Goal: Complete application form

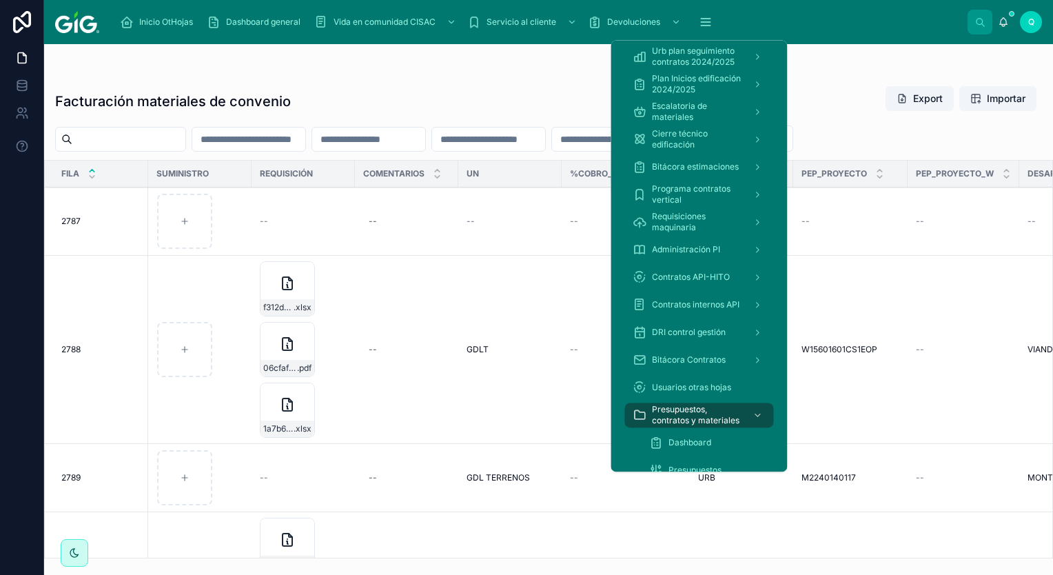
click at [709, 26] on icon "scrollable content" at bounding box center [706, 22] width 14 height 14
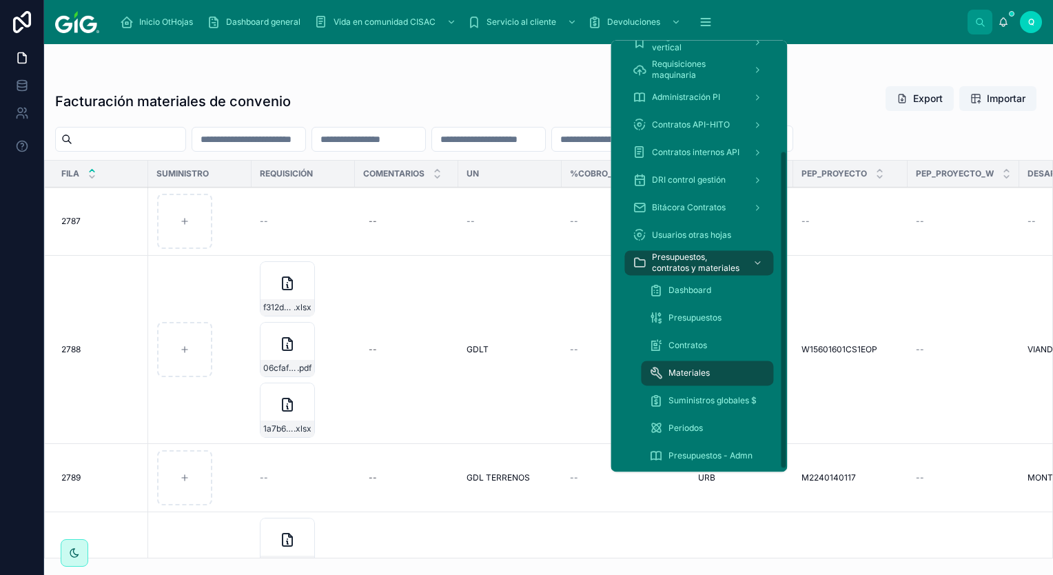
scroll to position [153, 0]
click at [714, 343] on div "Contratos" at bounding box center [707, 345] width 116 height 22
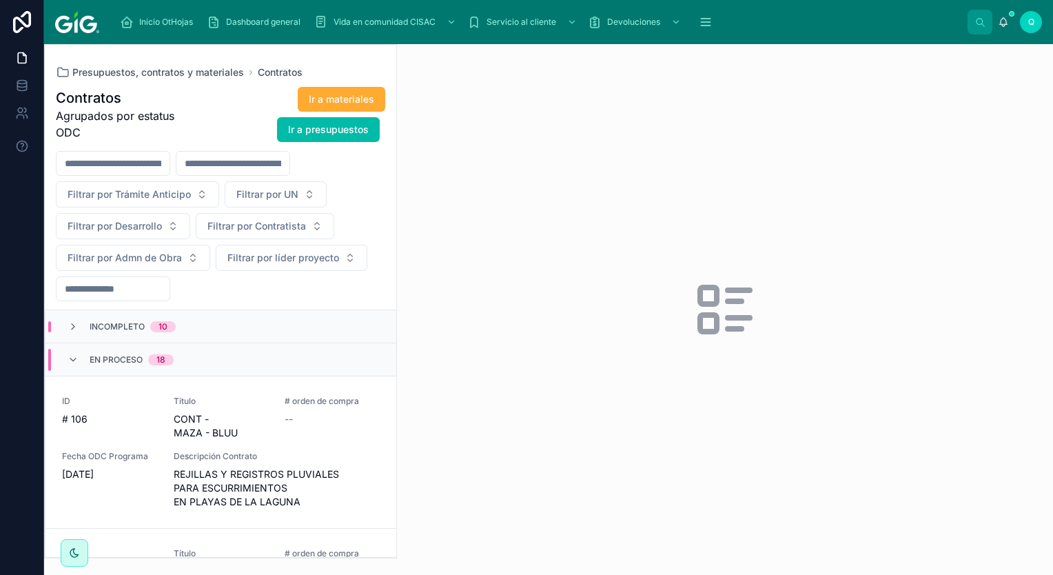
click at [120, 331] on div "Incompleto 10" at bounding box center [221, 326] width 351 height 33
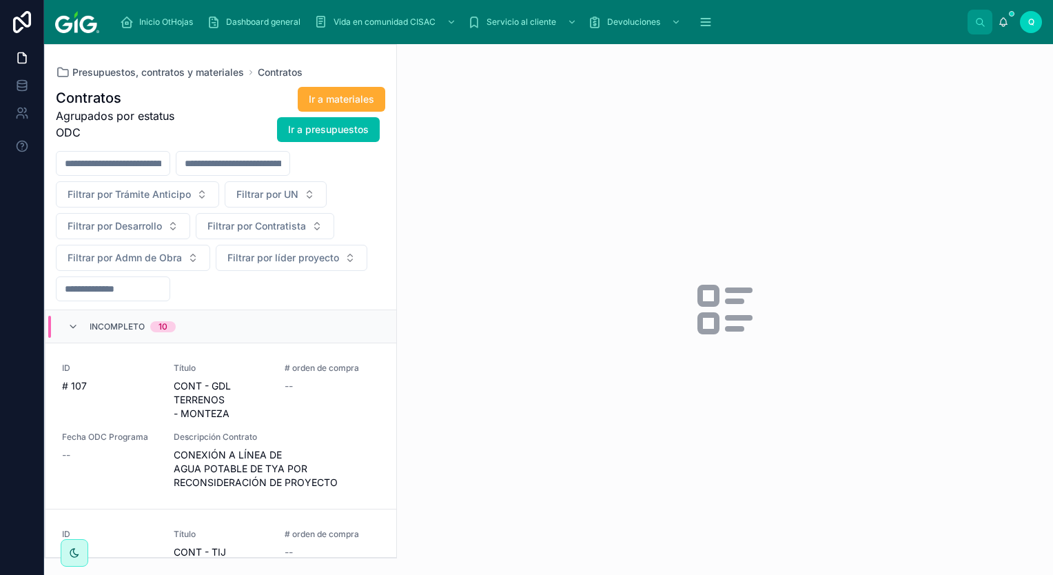
click at [120, 331] on div "Incompleto 10" at bounding box center [133, 327] width 86 height 22
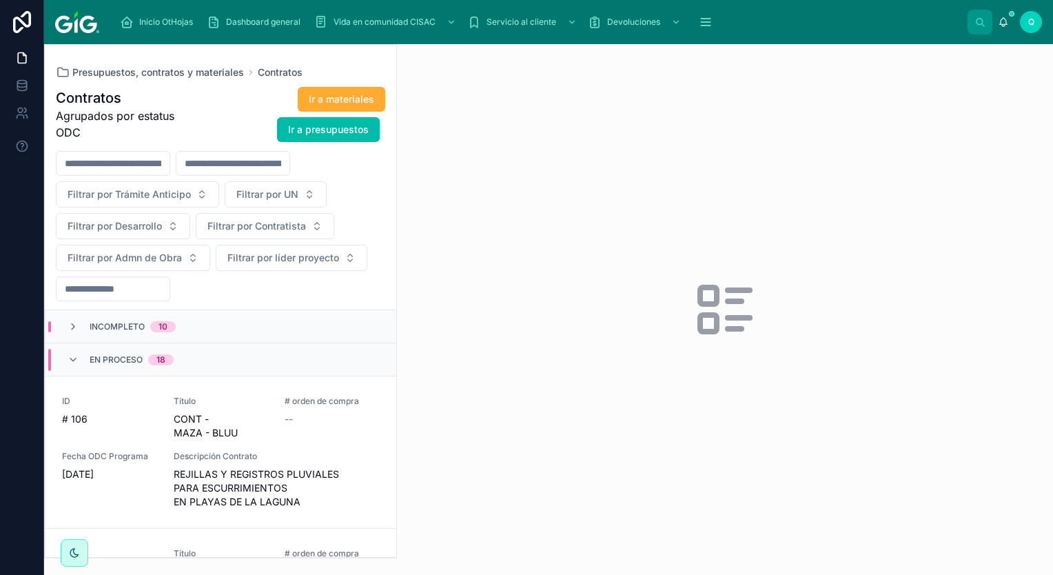
click at [78, 351] on div "En proceso 18" at bounding box center [121, 360] width 106 height 22
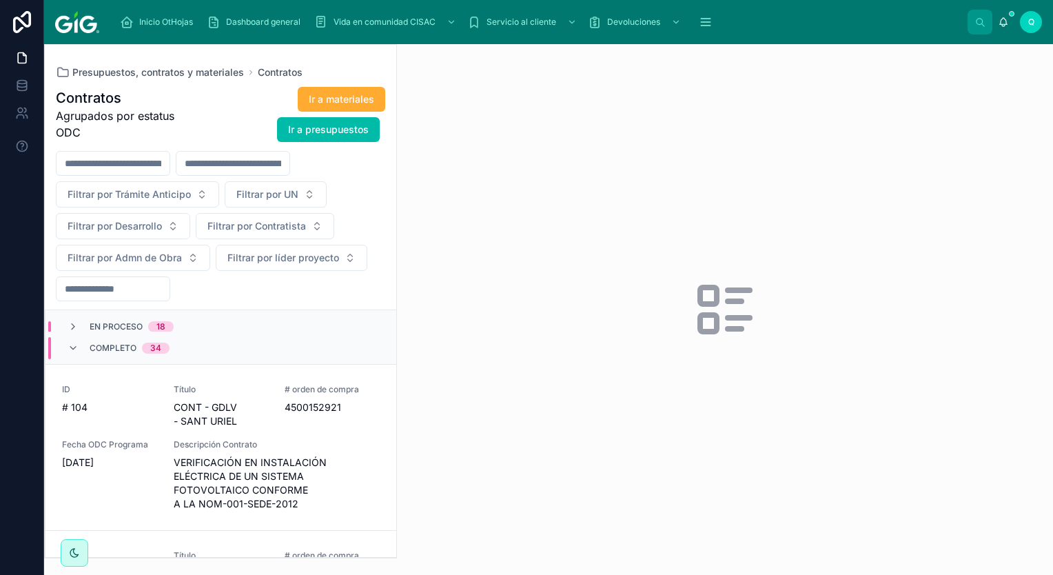
scroll to position [69, 0]
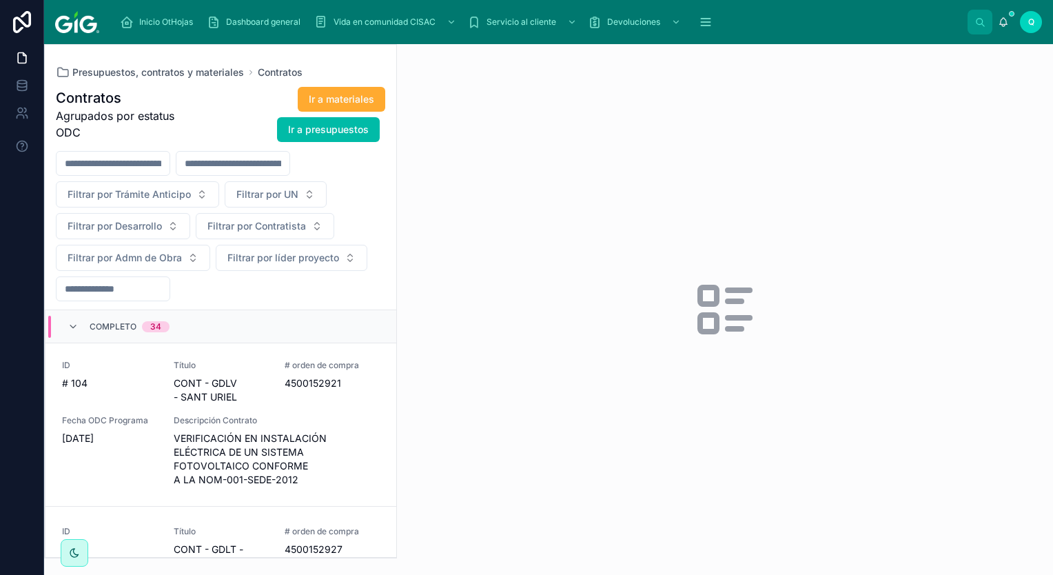
click at [163, 383] on div "ID # 104 Título CONT - GDLV - SANT [PERSON_NAME] # orden de compra 4500152921 F…" at bounding box center [221, 423] width 318 height 127
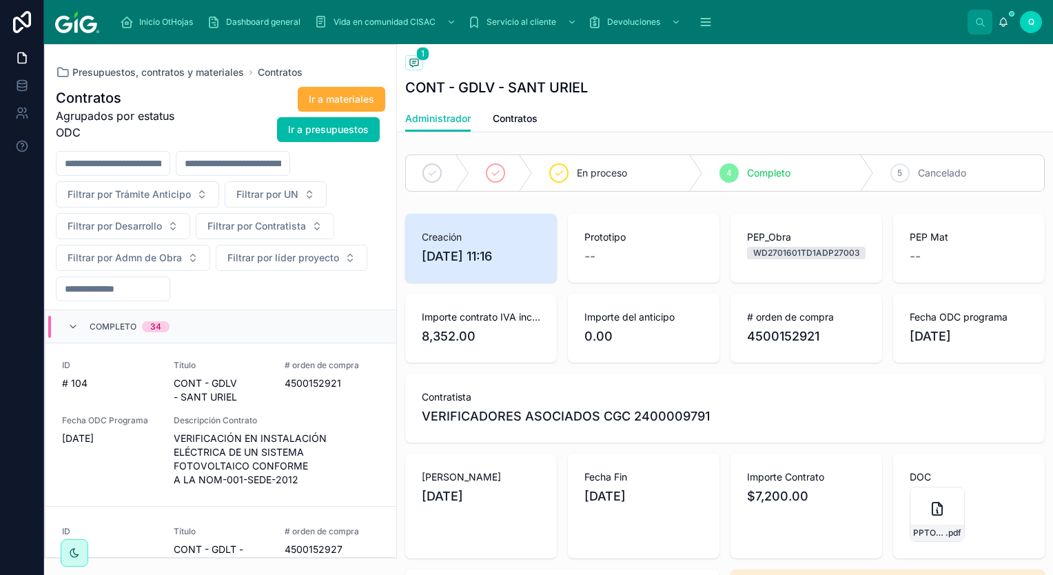
click at [343, 130] on span "Ir a presupuestos" at bounding box center [328, 130] width 81 height 14
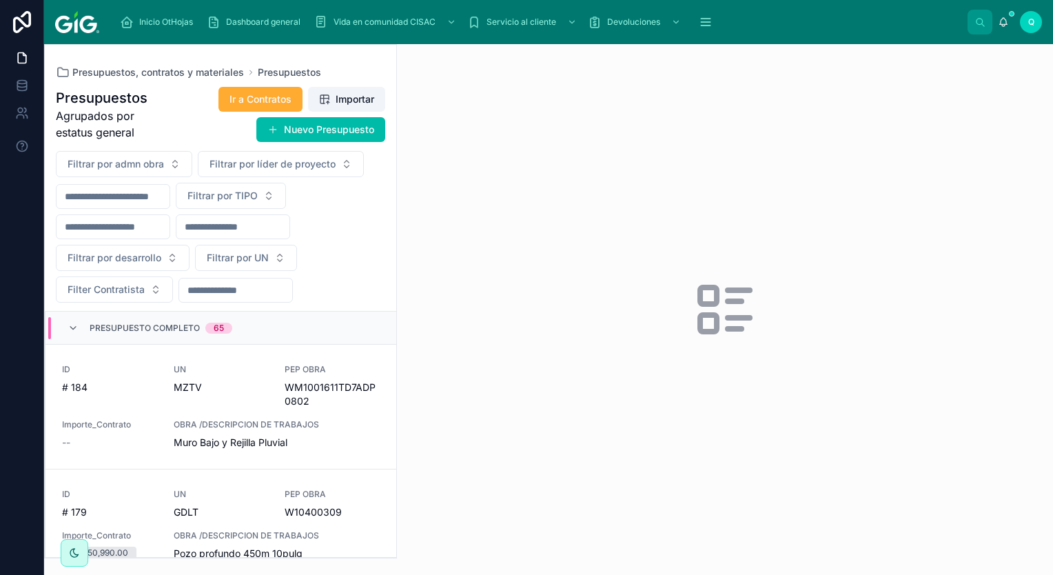
click at [342, 134] on button "Nuevo Presupuesto" at bounding box center [320, 129] width 129 height 25
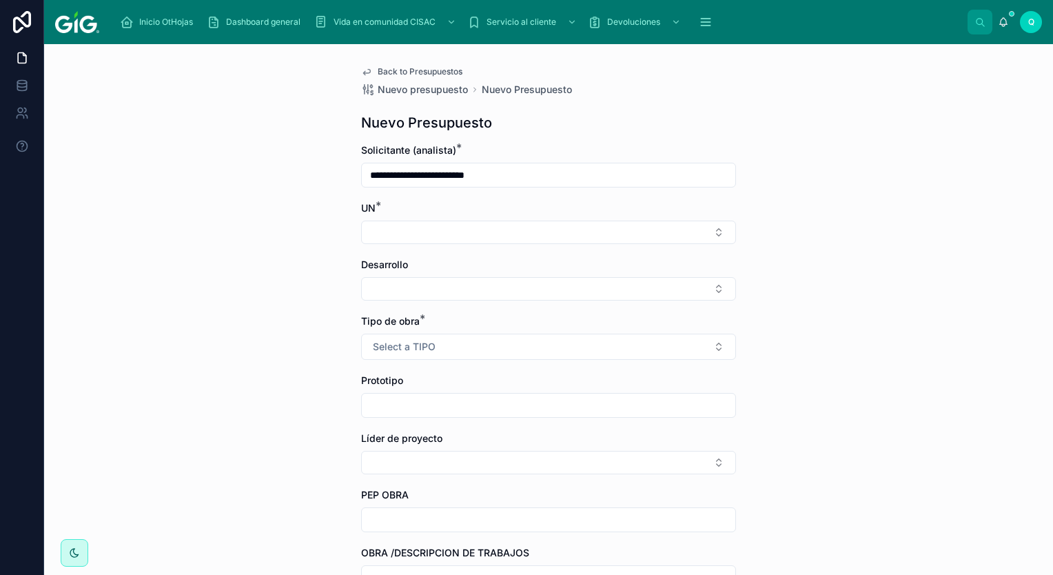
click at [474, 233] on button "Select Button" at bounding box center [548, 232] width 375 height 23
click at [537, 239] on button "Select Button" at bounding box center [548, 232] width 375 height 23
click at [538, 233] on button "Select Button" at bounding box center [548, 232] width 375 height 23
click at [522, 330] on div "GDL3" at bounding box center [544, 331] width 192 height 22
click at [445, 292] on button "Select Button" at bounding box center [548, 291] width 375 height 23
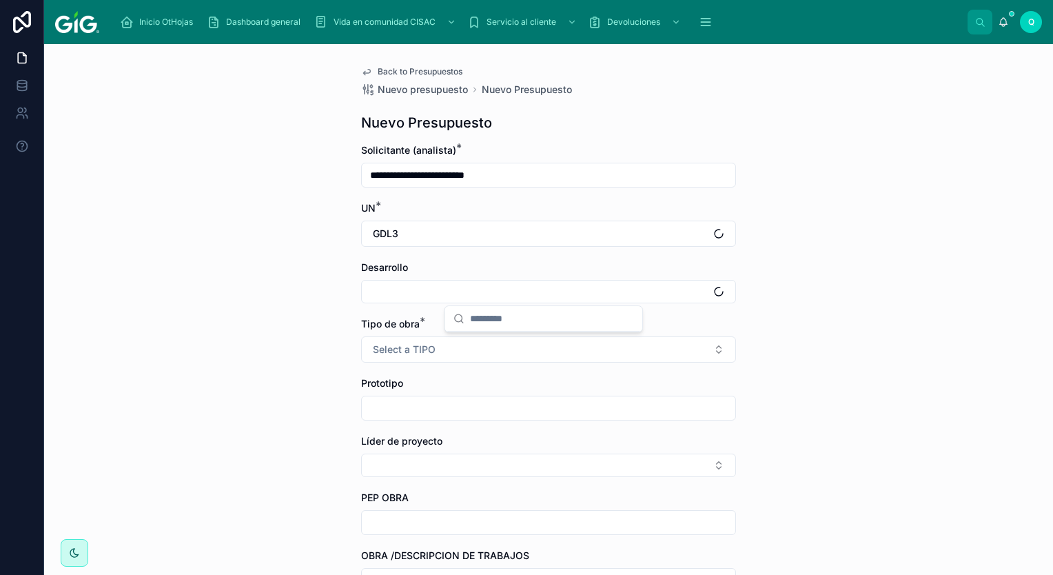
click at [449, 294] on button "Select Button" at bounding box center [548, 291] width 375 height 23
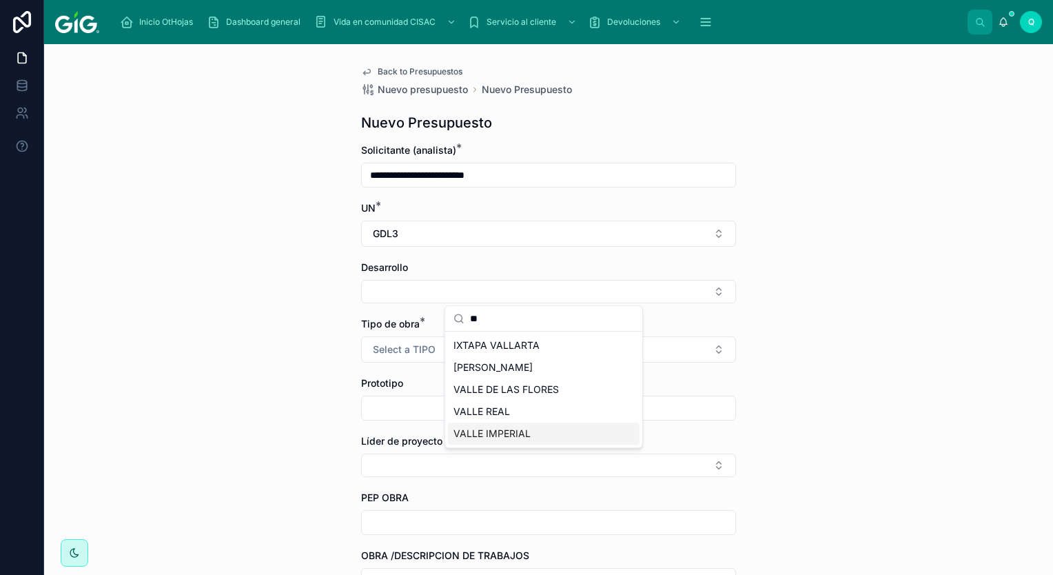
type input "**"
click at [561, 434] on div "VALLE IMPERIAL" at bounding box center [544, 434] width 192 height 22
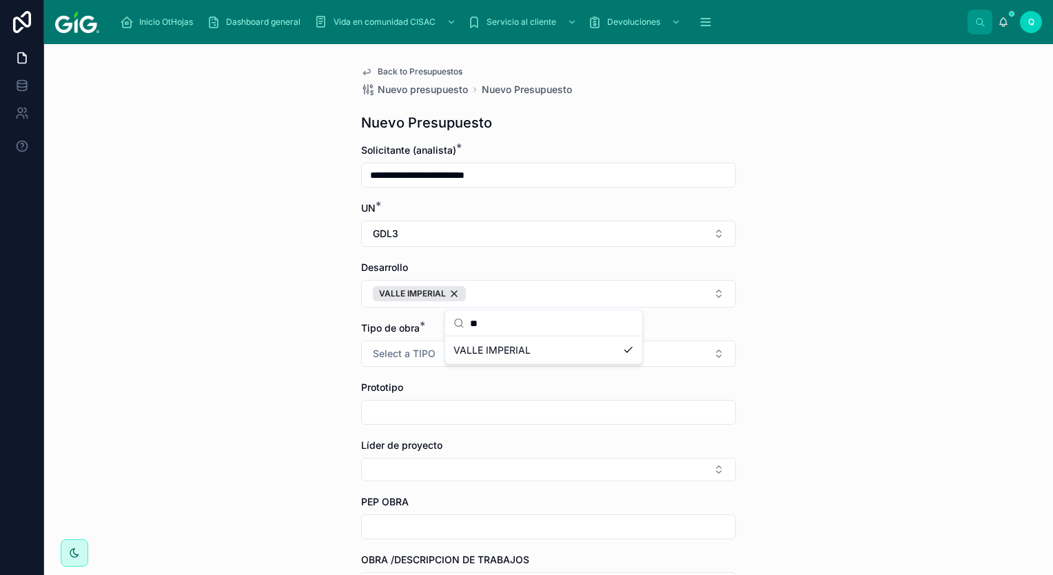
click at [401, 361] on button "Select a TIPO" at bounding box center [548, 354] width 375 height 26
click at [519, 470] on div "API" at bounding box center [544, 470] width 192 height 21
click at [403, 411] on input "text" at bounding box center [549, 412] width 374 height 19
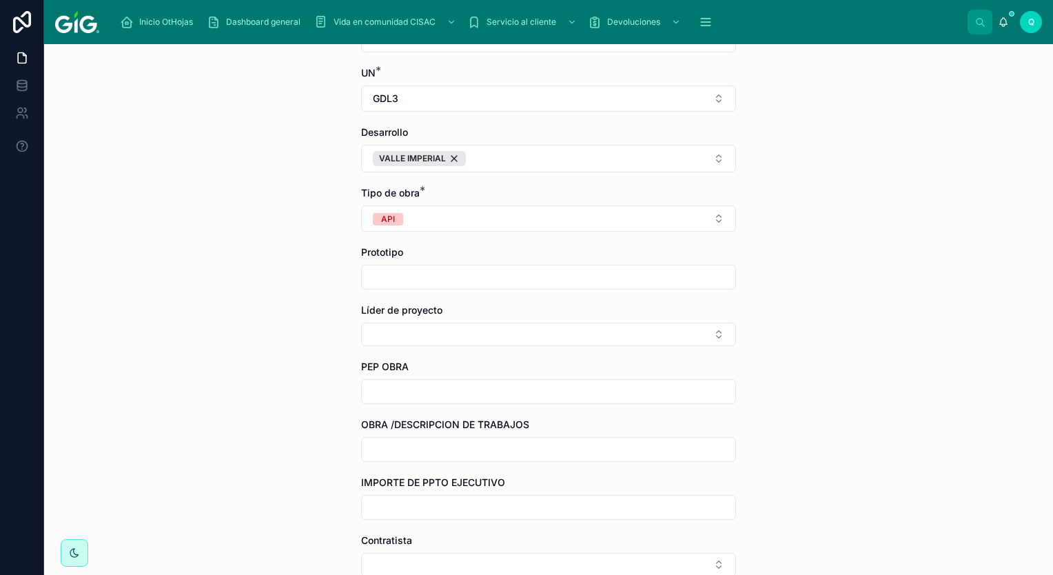
scroll to position [138, 0]
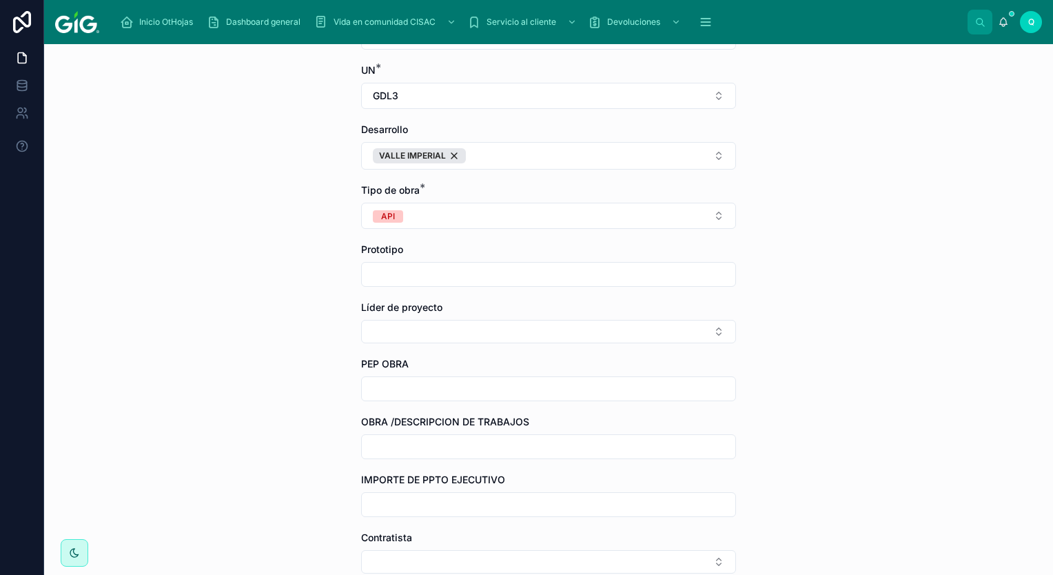
click at [469, 330] on button "Select Button" at bounding box center [548, 331] width 375 height 23
type input "***"
click at [533, 390] on span "[PERSON_NAME]" at bounding box center [493, 385] width 79 height 14
click at [538, 387] on input "text" at bounding box center [549, 391] width 374 height 19
